Goal: Information Seeking & Learning: Learn about a topic

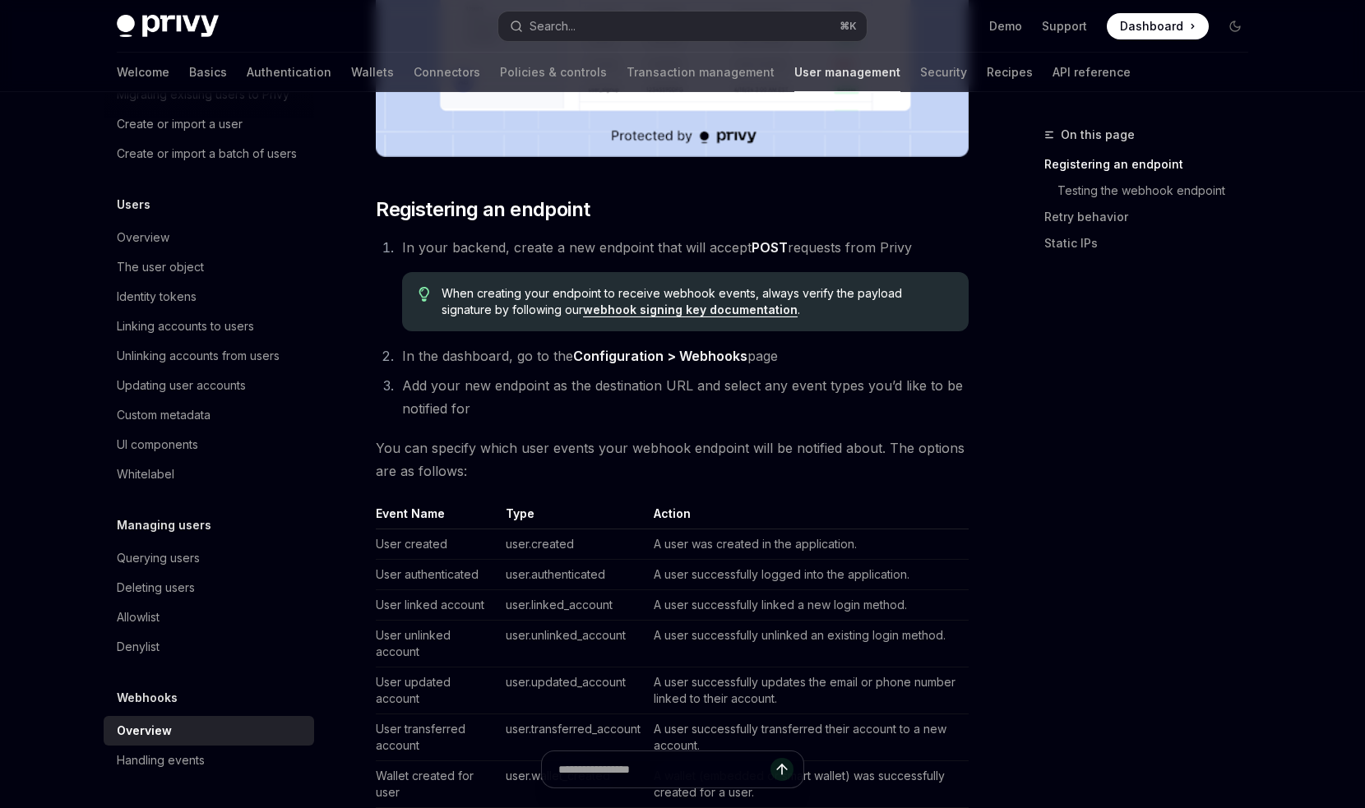
scroll to position [934, 0]
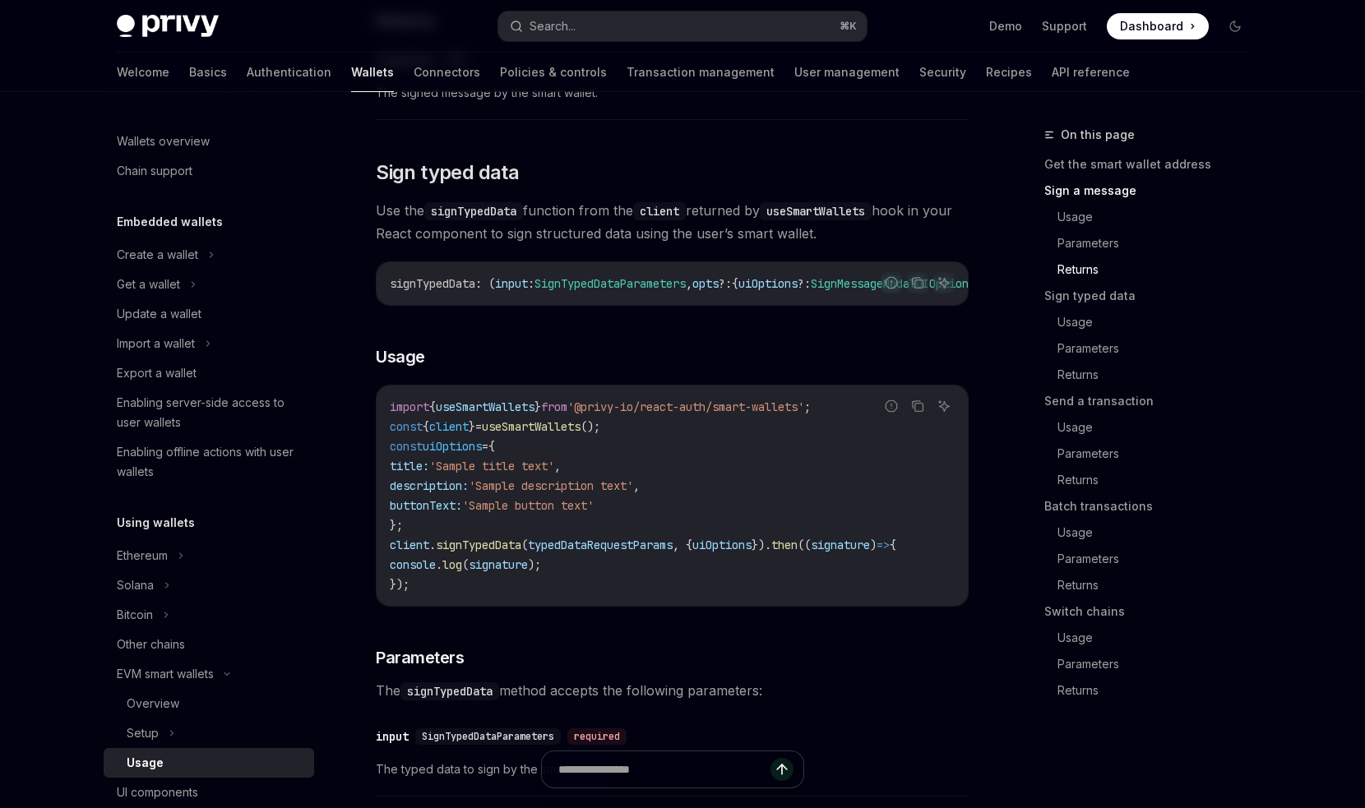
scroll to position [503, 0]
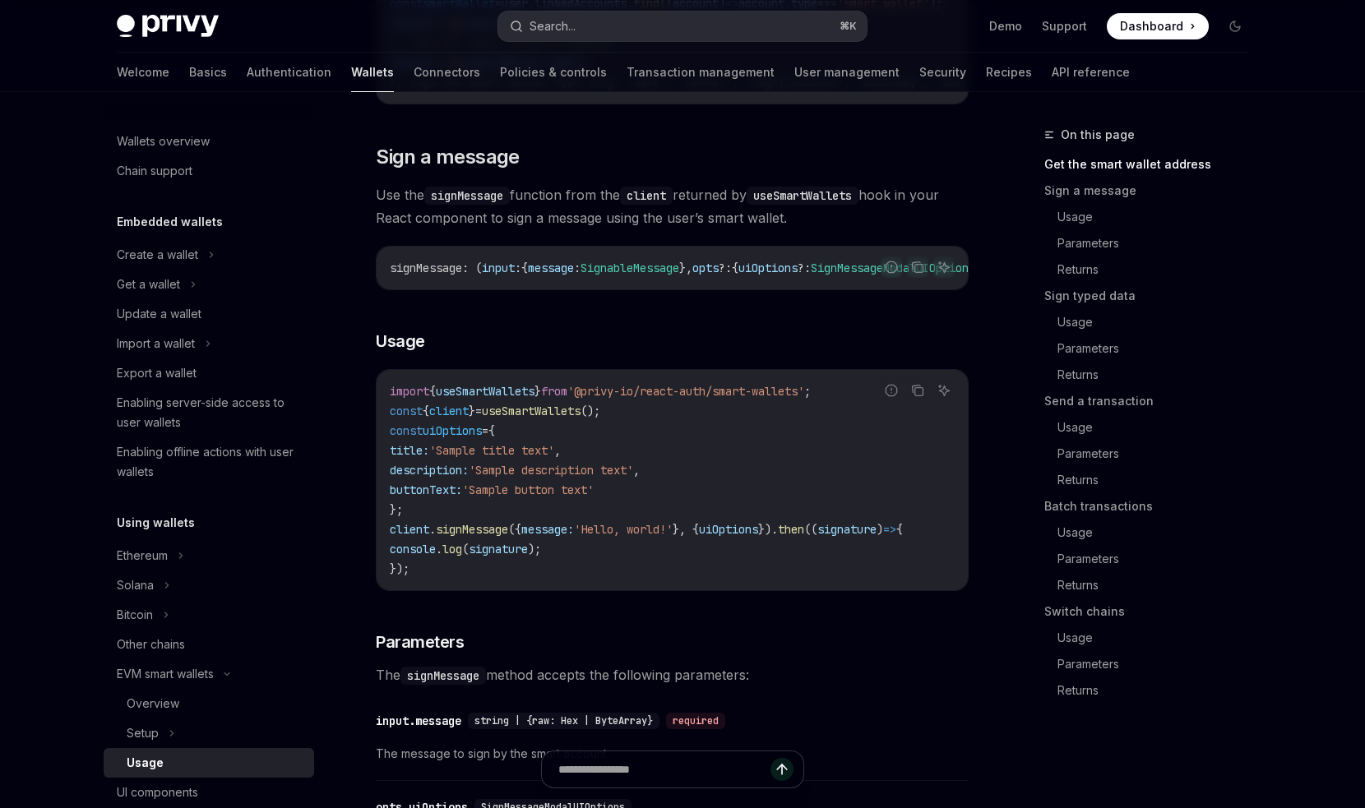
click at [639, 36] on button "Search... ⌘ K" at bounding box center [682, 27] width 368 height 30
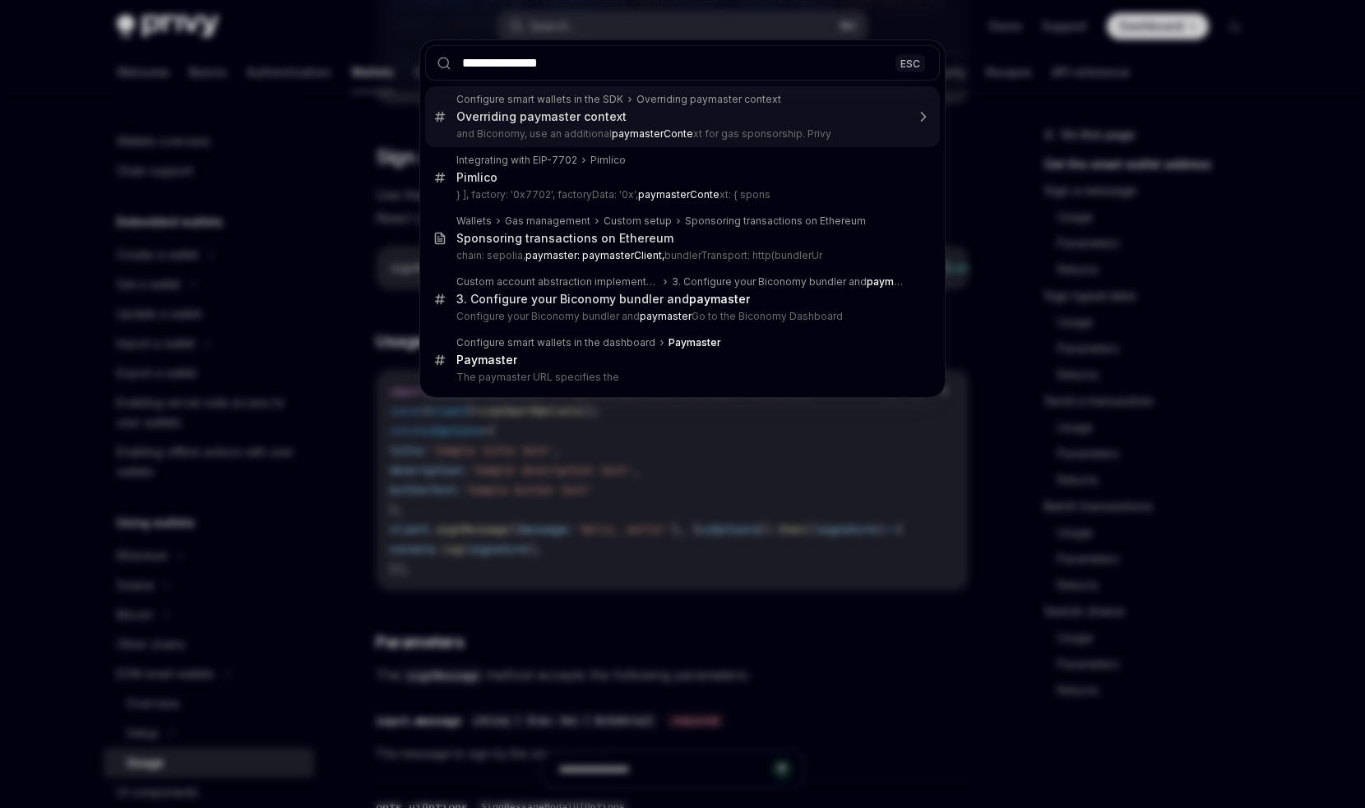
type input "**********"
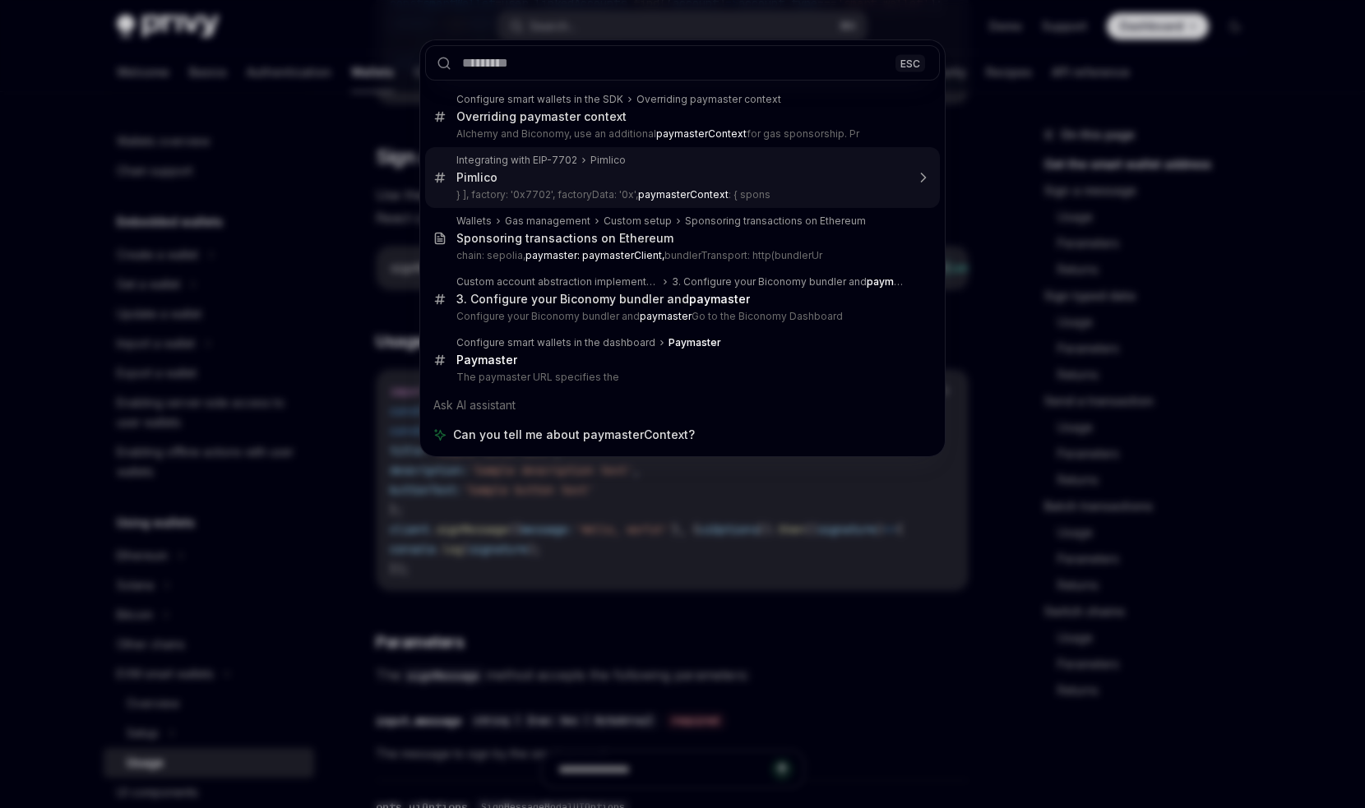
type textarea "*"
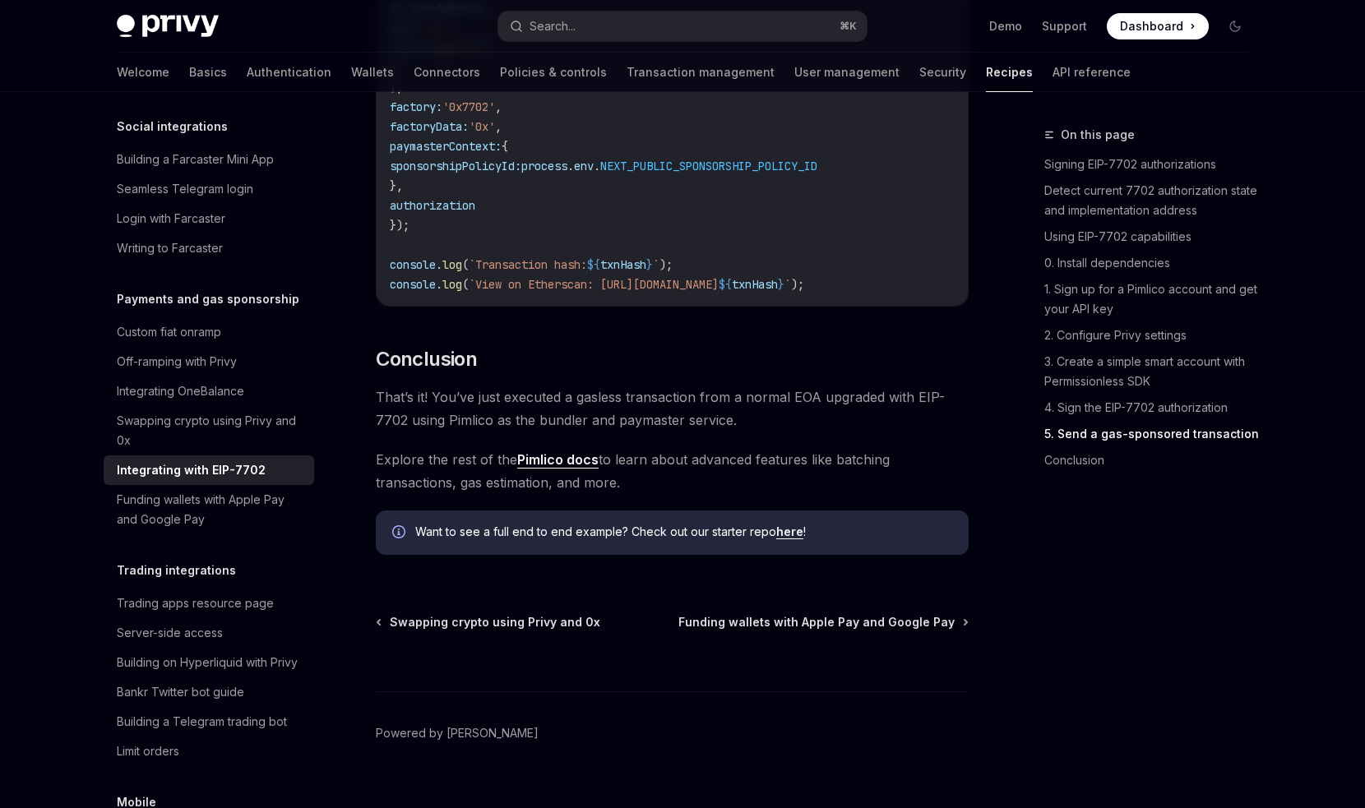
scroll to position [4099, 0]
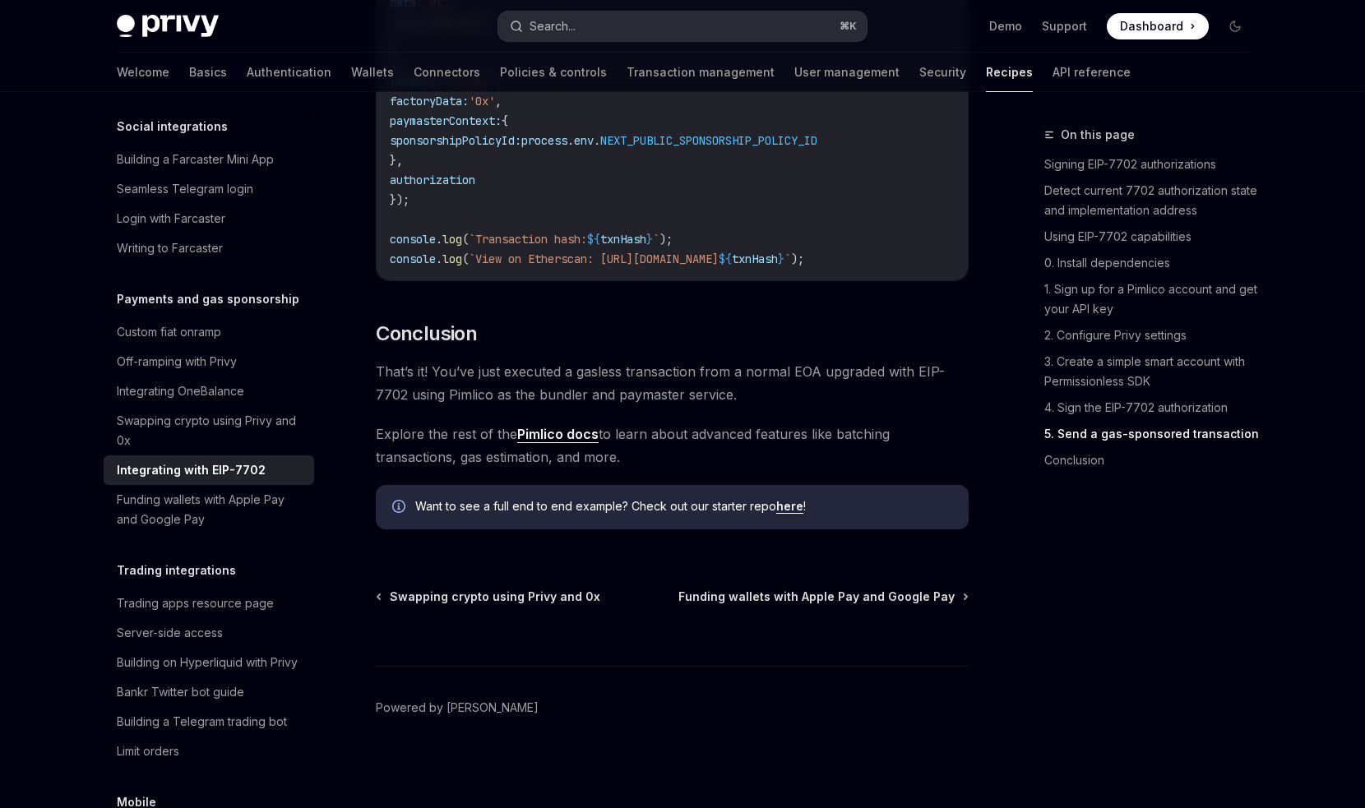
click at [644, 16] on button "Search... ⌘ K" at bounding box center [682, 27] width 368 height 30
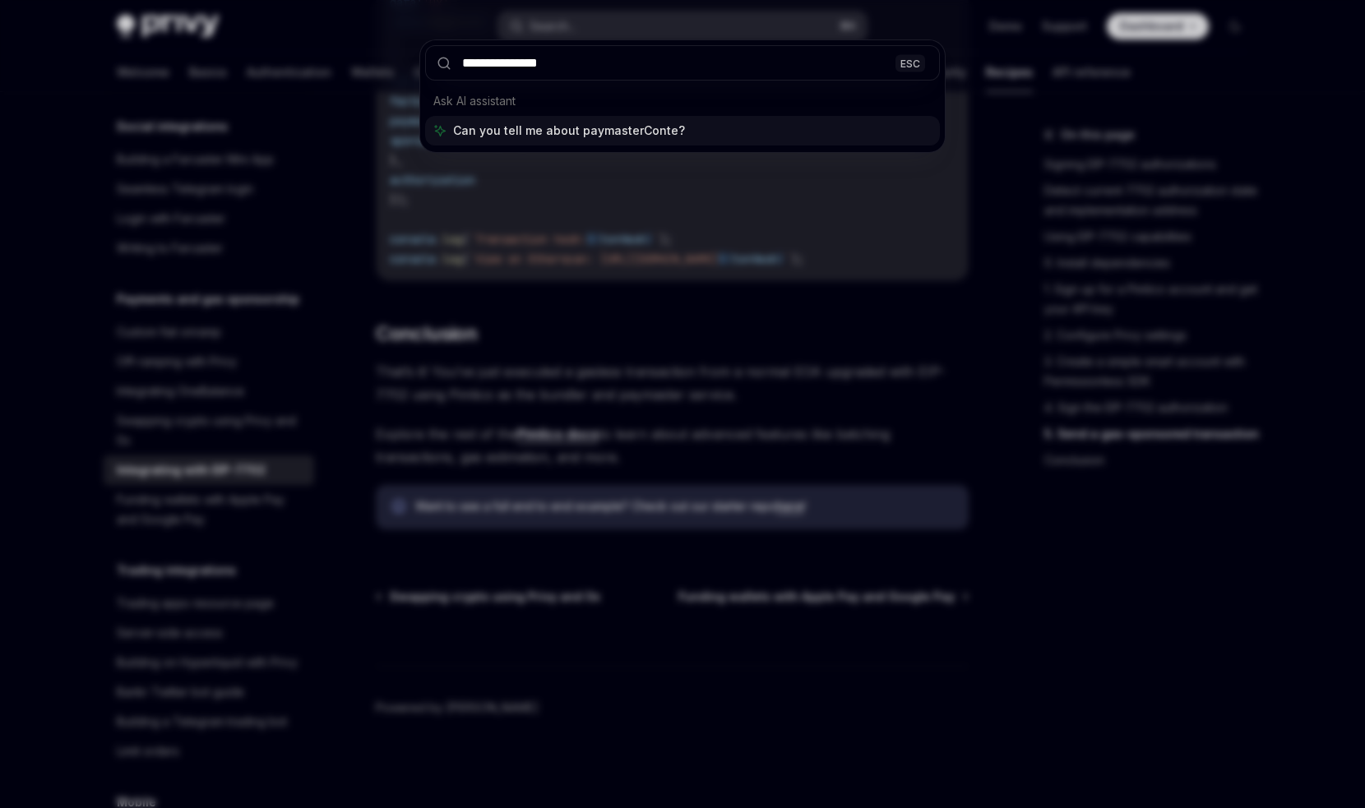
type input "**********"
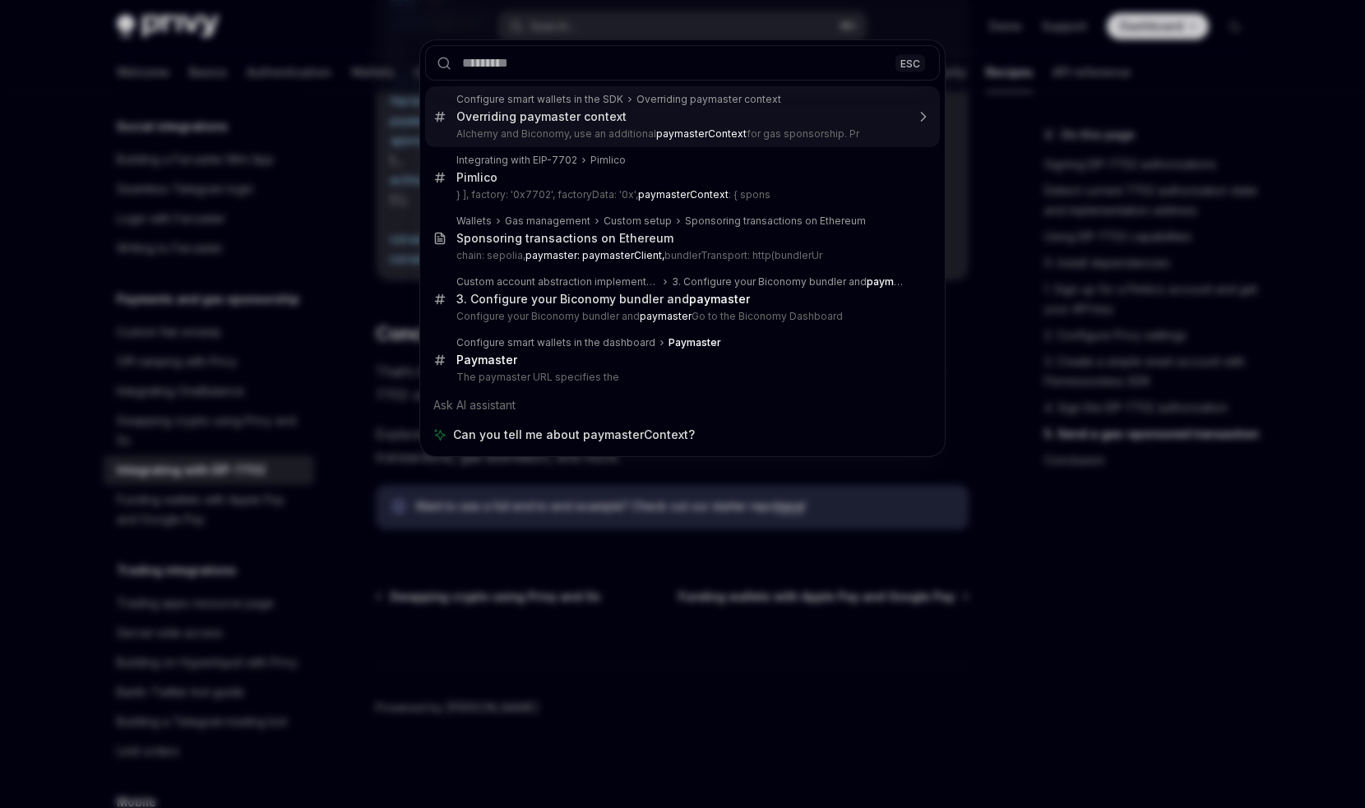
type textarea "*"
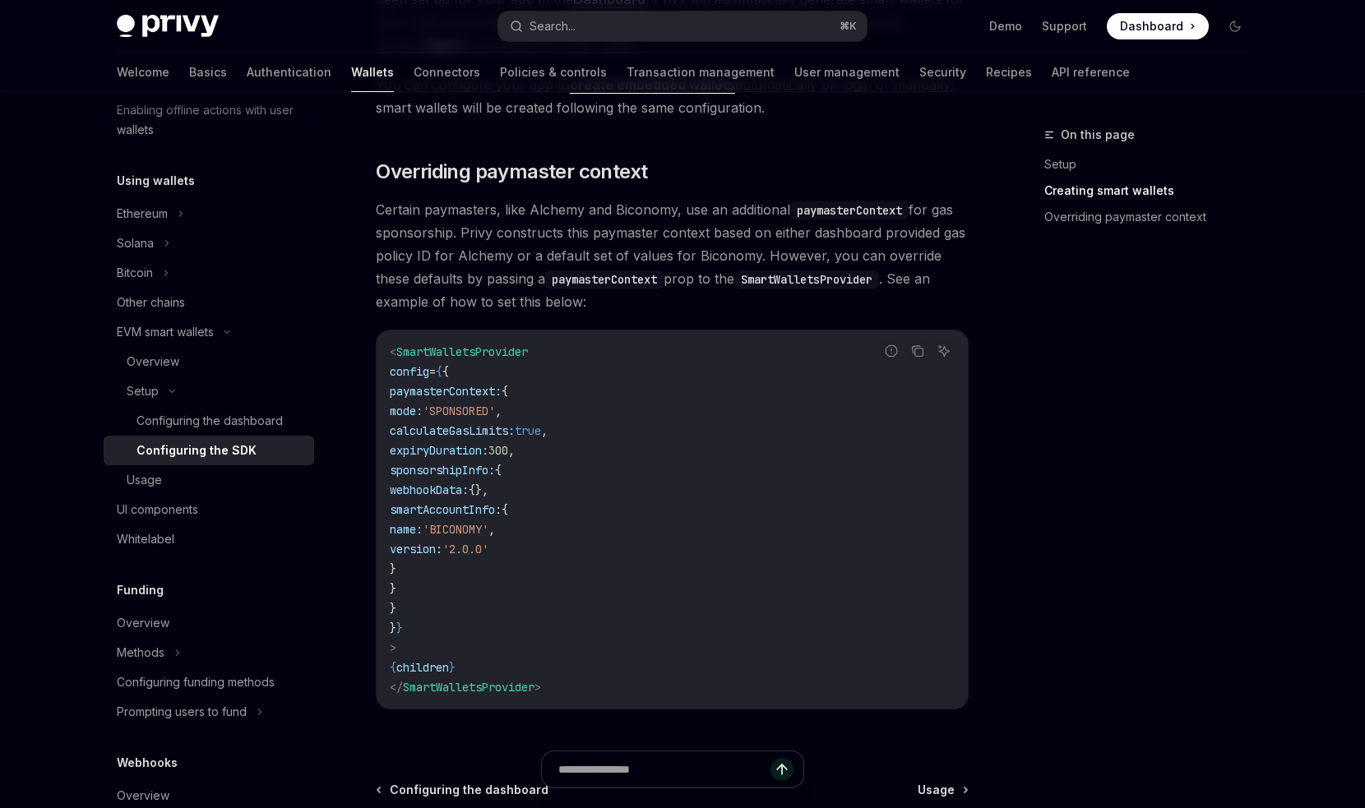
scroll to position [1154, 0]
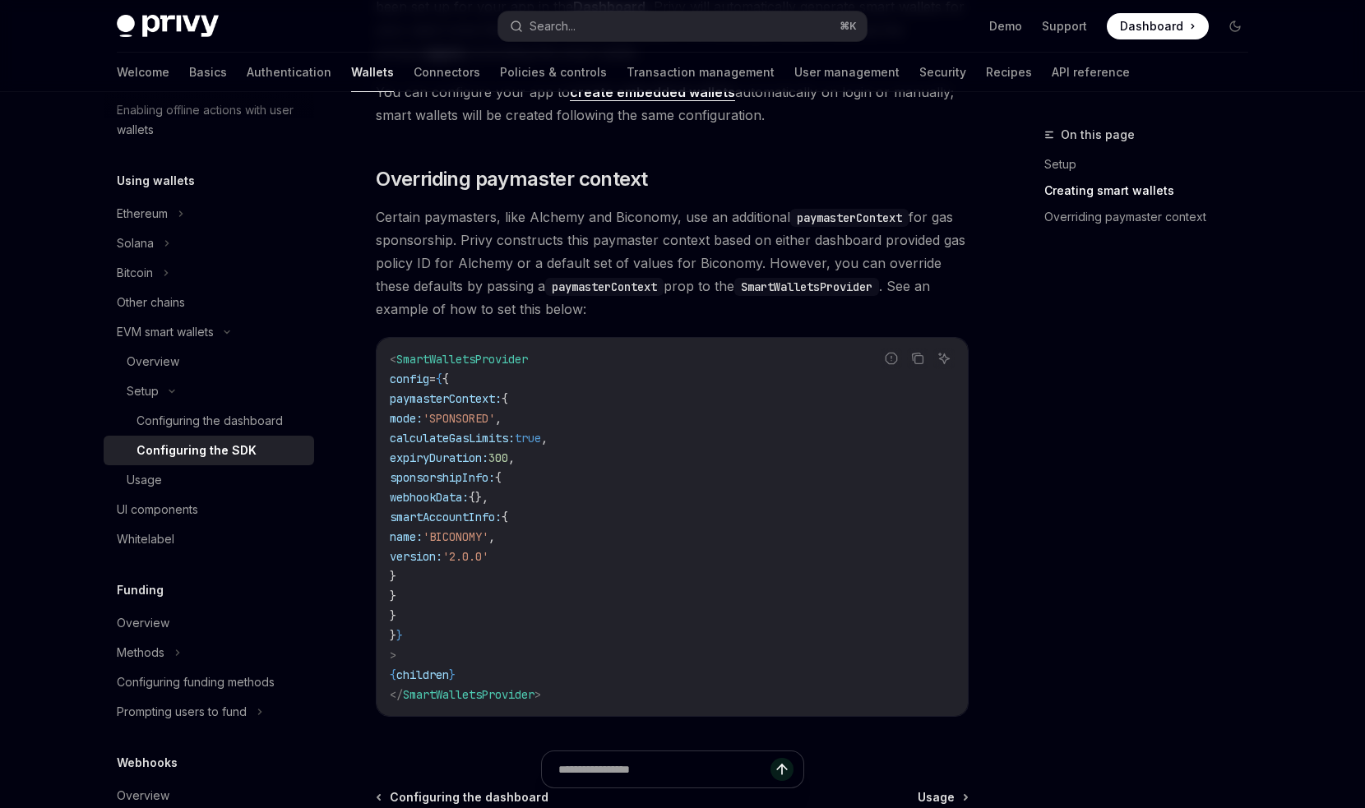
click at [471, 359] on span "SmartWalletsProvider" at bounding box center [462, 359] width 132 height 15
copy span "SmartWalletsProvider"
click at [581, 25] on button "Search... ⌘ K" at bounding box center [682, 27] width 368 height 30
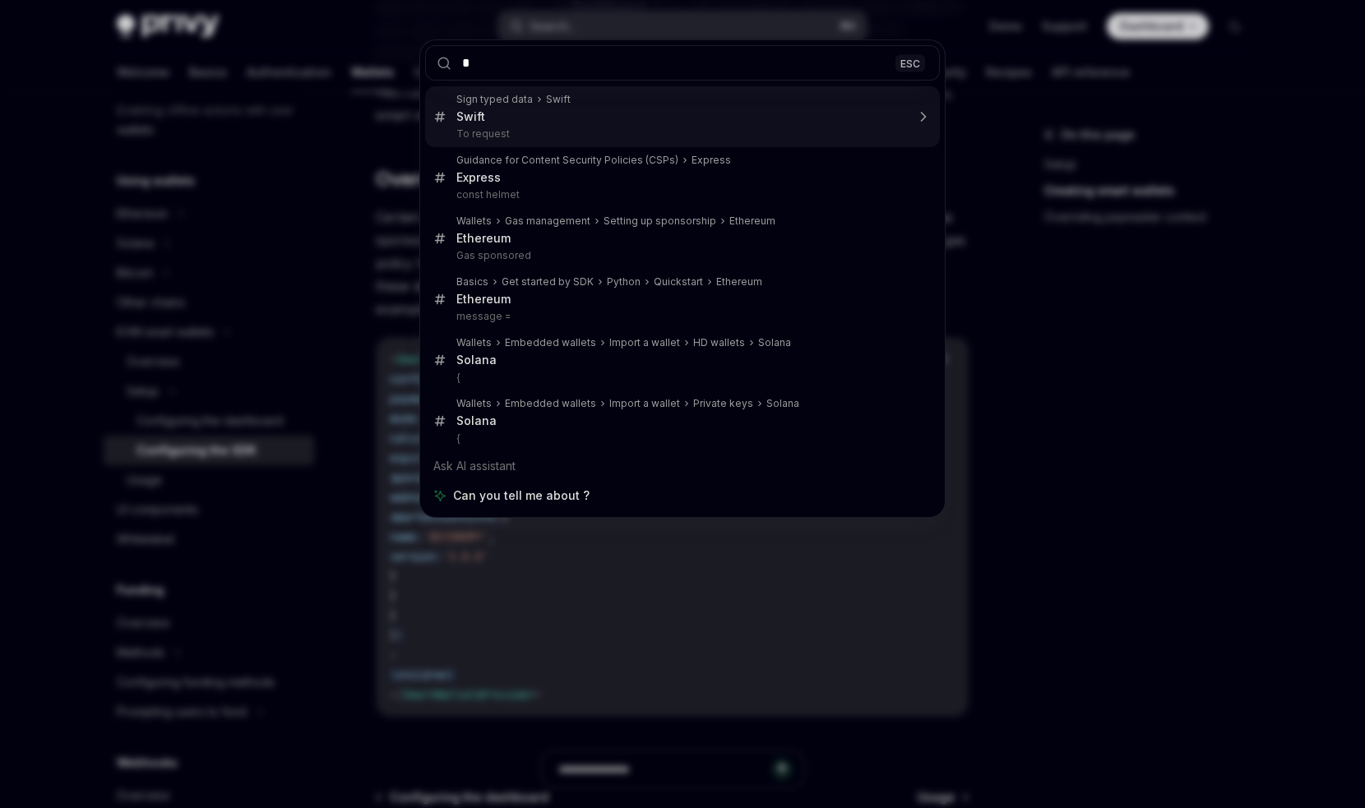
type input "**********"
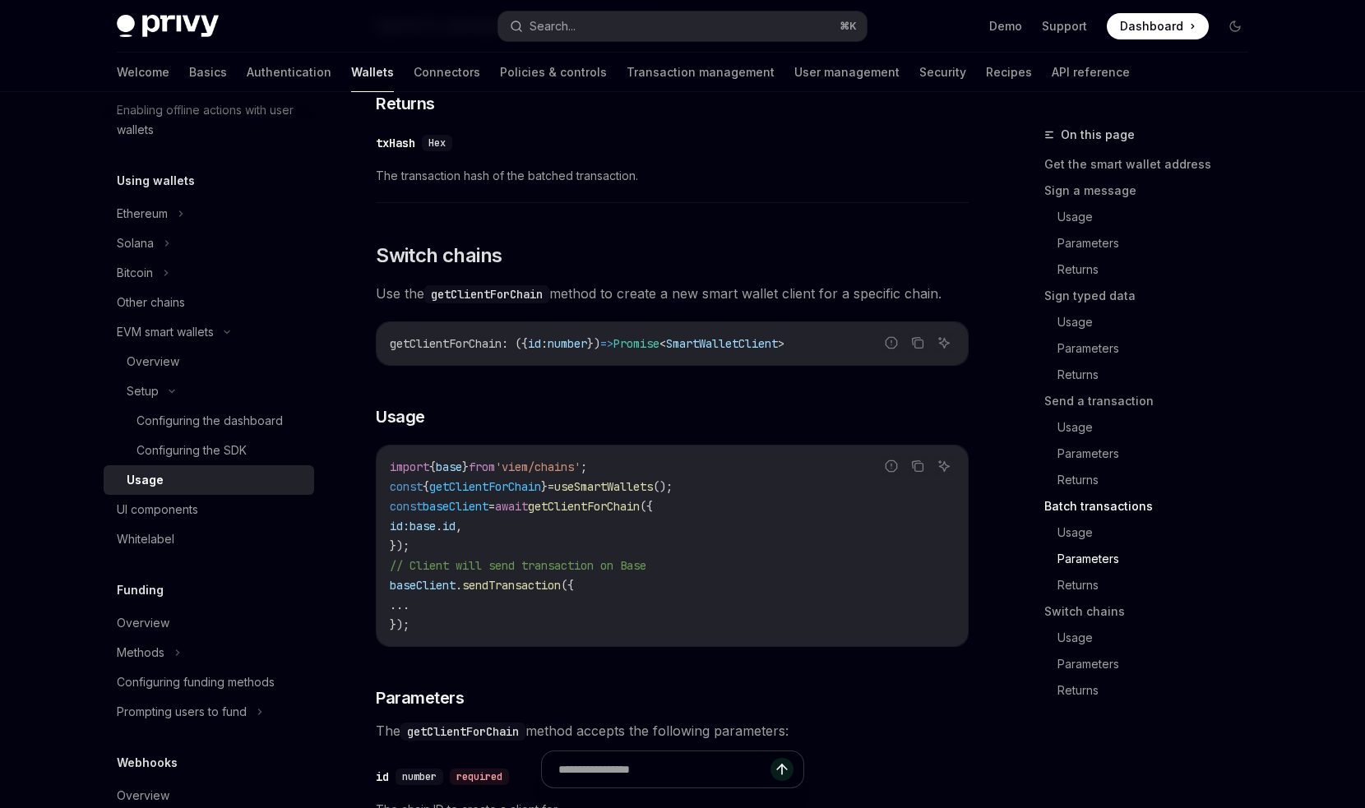
scroll to position [4630, 0]
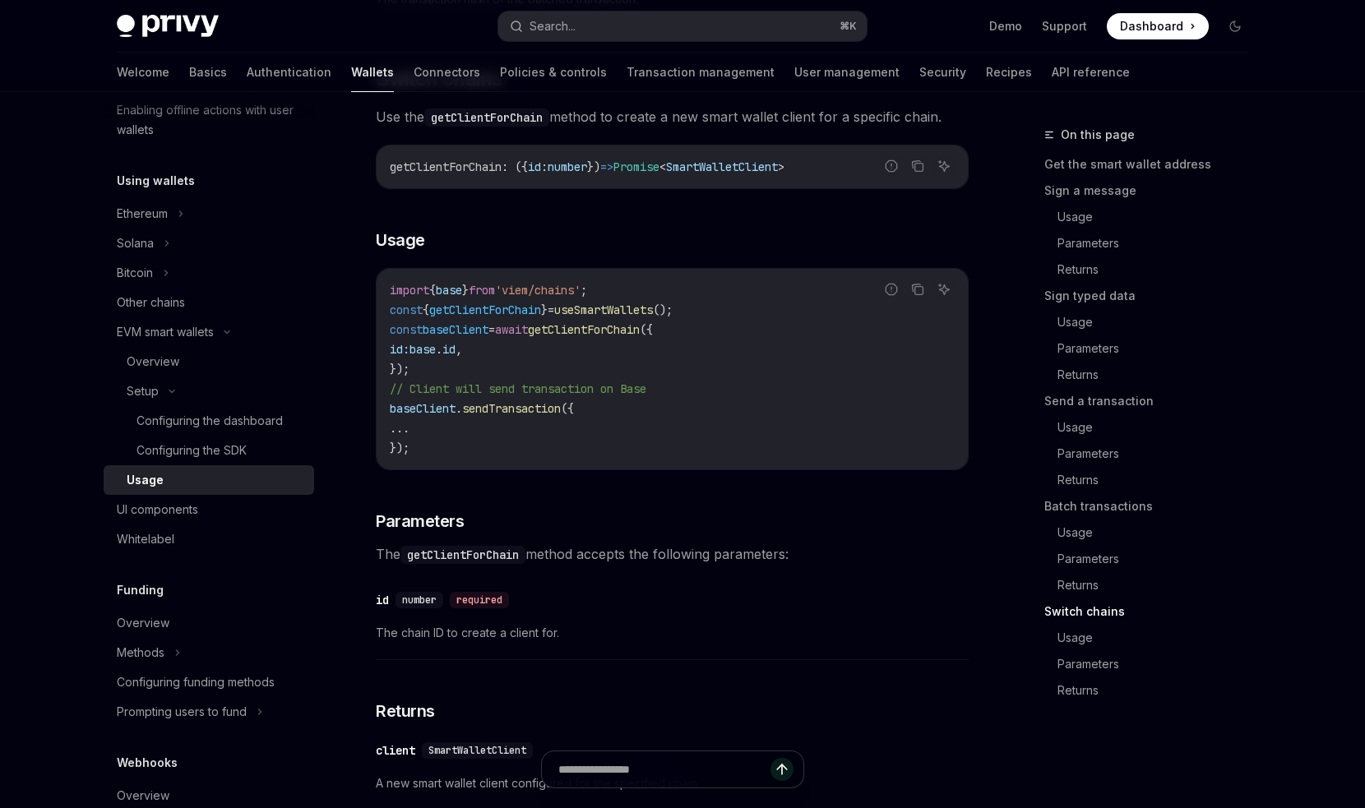
type textarea "*"
